Goal: Transaction & Acquisition: Purchase product/service

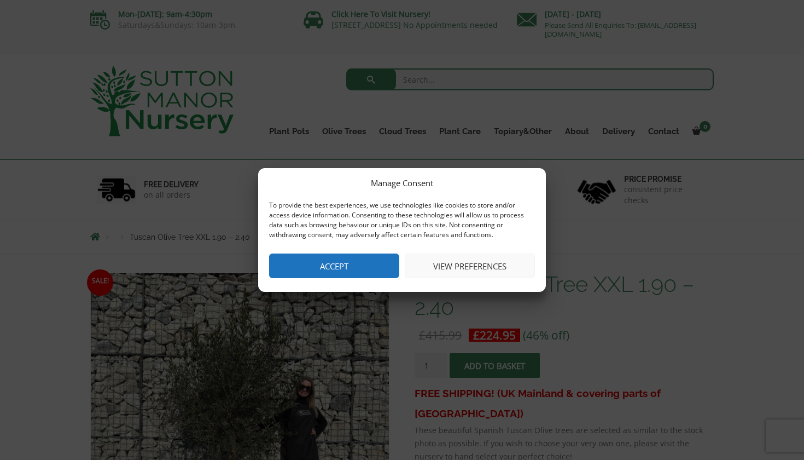
click at [369, 268] on button "Accept" at bounding box center [334, 265] width 130 height 25
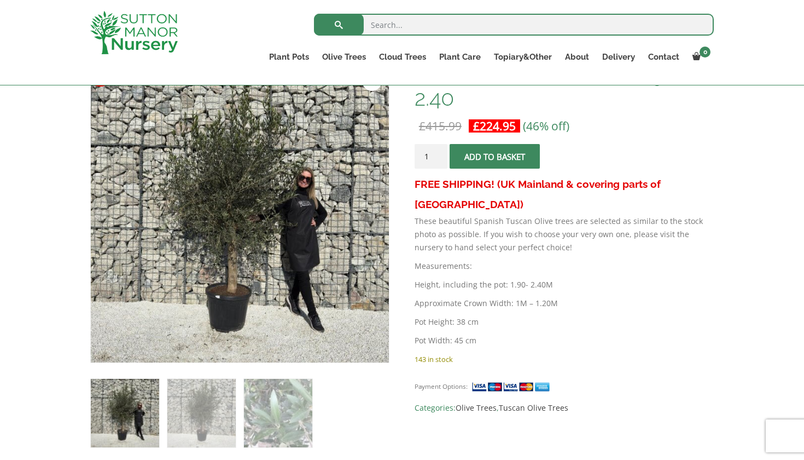
scroll to position [191, 0]
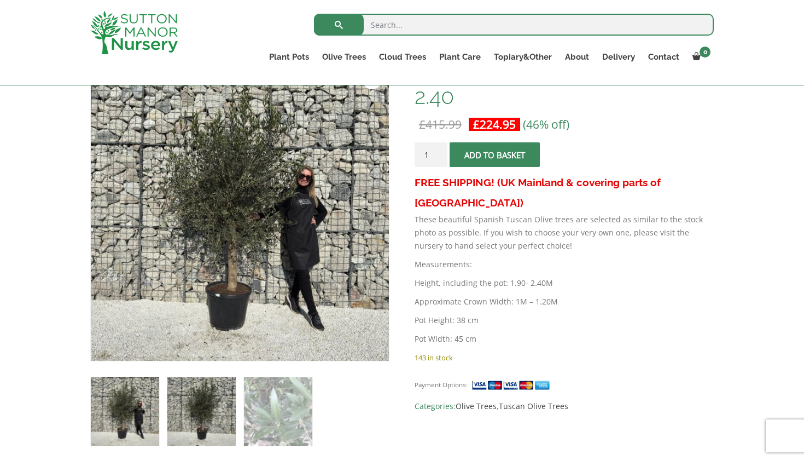
click at [195, 400] on img at bounding box center [201, 411] width 68 height 68
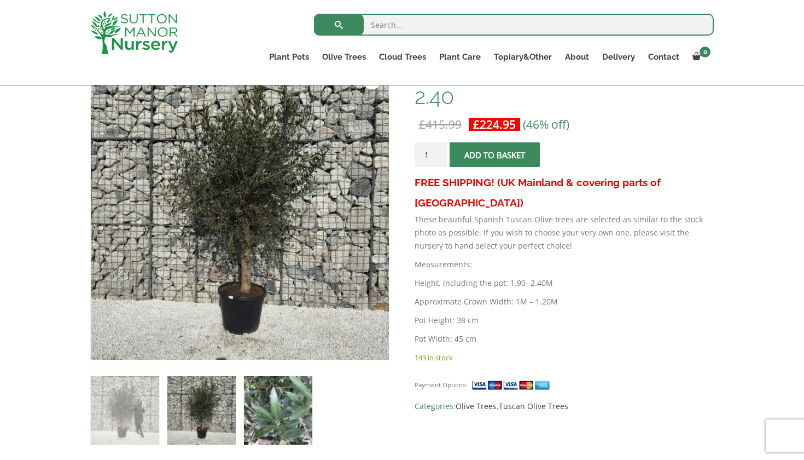
click at [265, 413] on img at bounding box center [278, 410] width 68 height 68
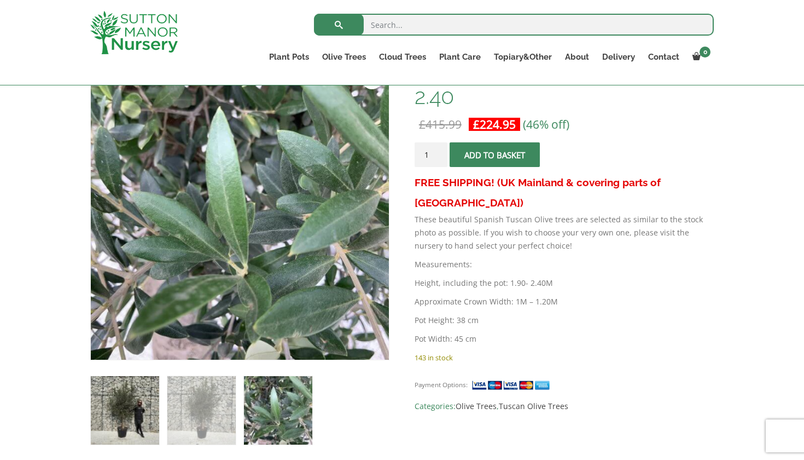
click at [142, 408] on img at bounding box center [125, 410] width 68 height 68
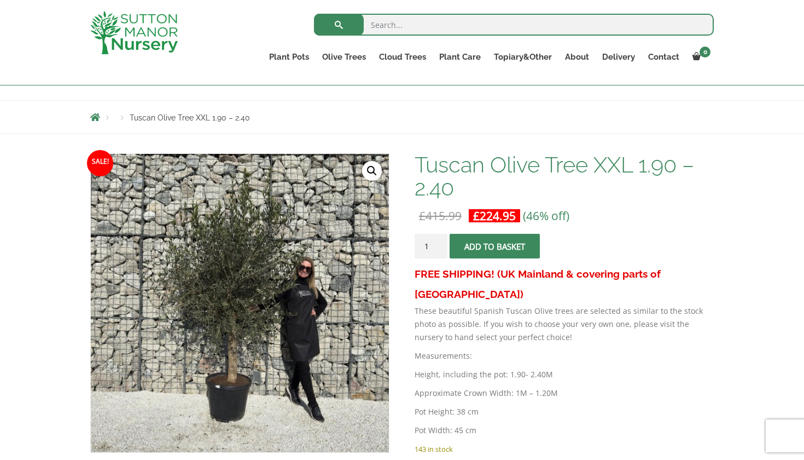
scroll to position [99, 0]
click at [383, 25] on input "search" at bounding box center [514, 25] width 400 height 22
type input "olive tree"
click at [339, 25] on button "submit" at bounding box center [339, 25] width 50 height 22
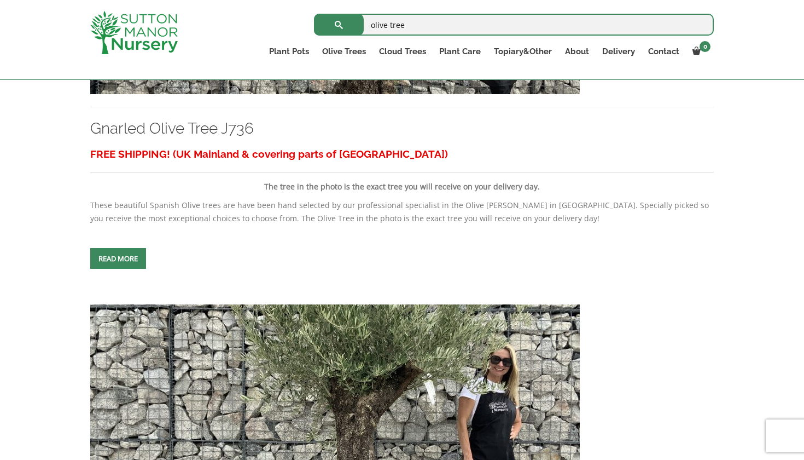
scroll to position [1819, 0]
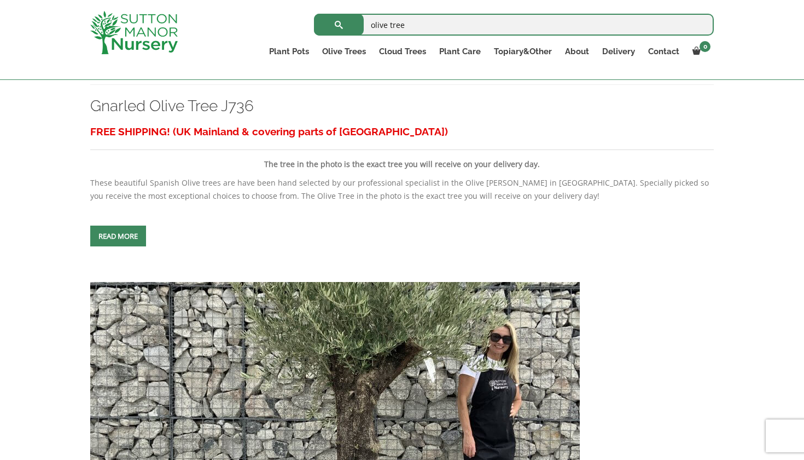
click at [119, 246] on link "Read more" at bounding box center [118, 235] width 56 height 21
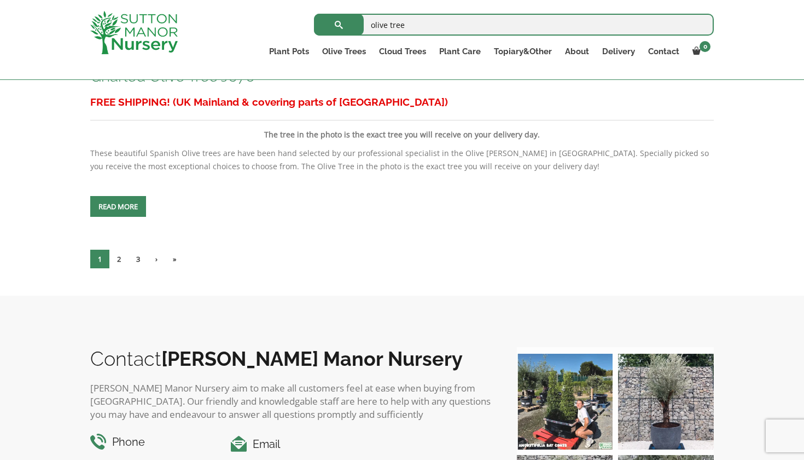
scroll to position [4522, 0]
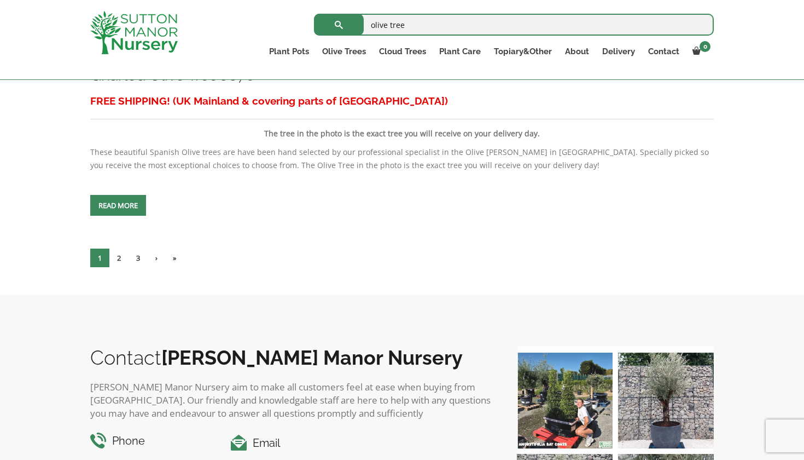
click at [118, 205] on span at bounding box center [118, 205] width 0 height 0
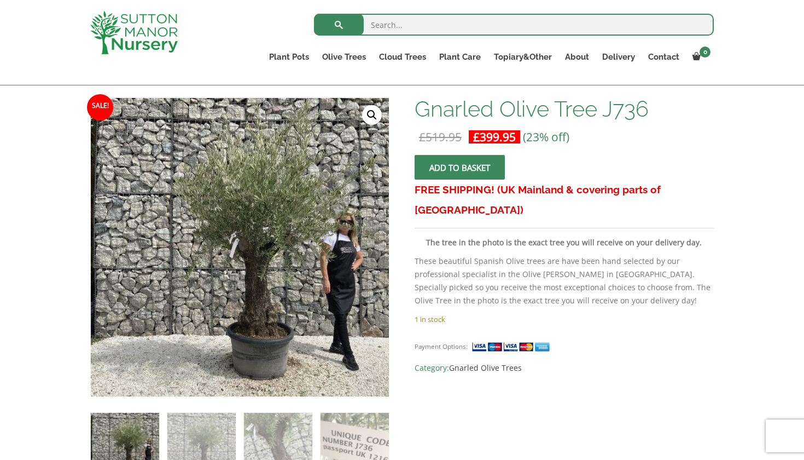
scroll to position [158, 0]
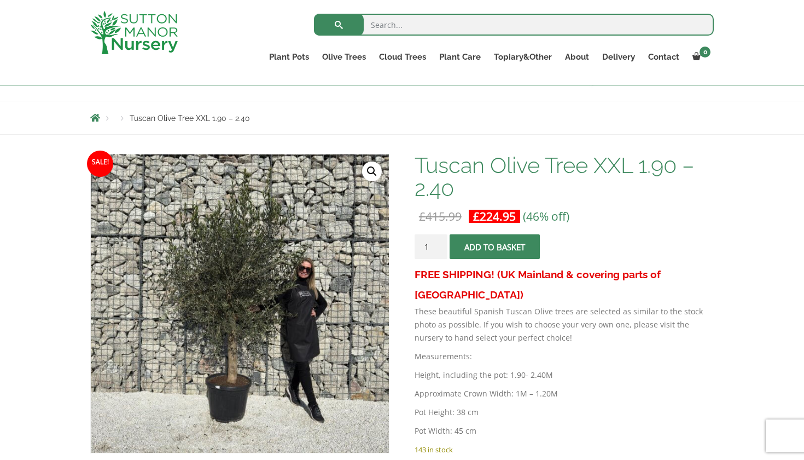
scroll to position [175, 0]
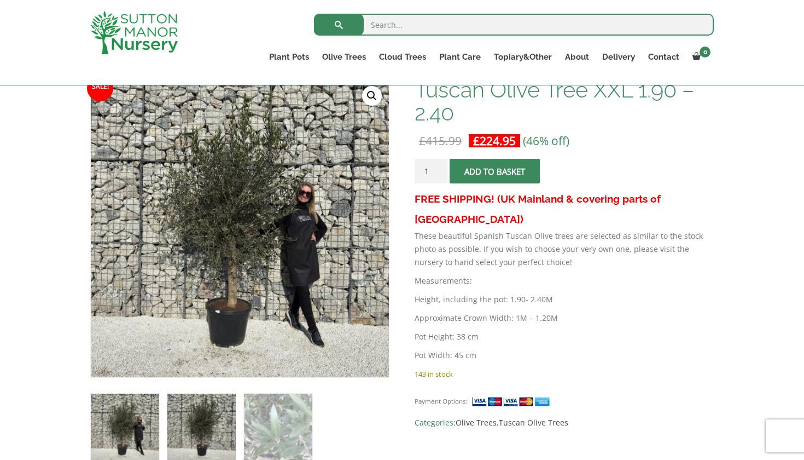
click at [178, 416] on img at bounding box center [201, 427] width 68 height 68
